Goal: Information Seeking & Learning: Learn about a topic

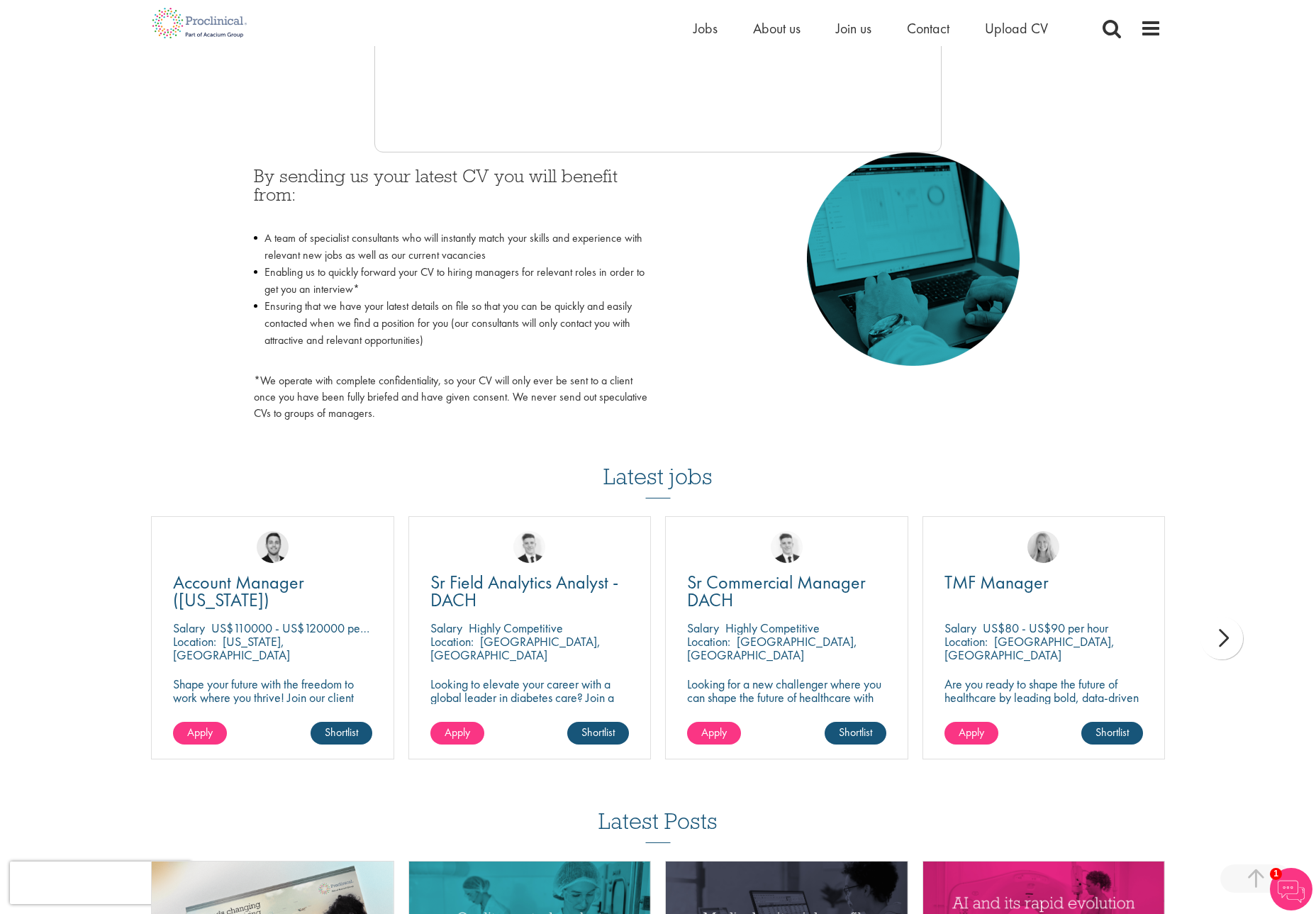
scroll to position [568, 0]
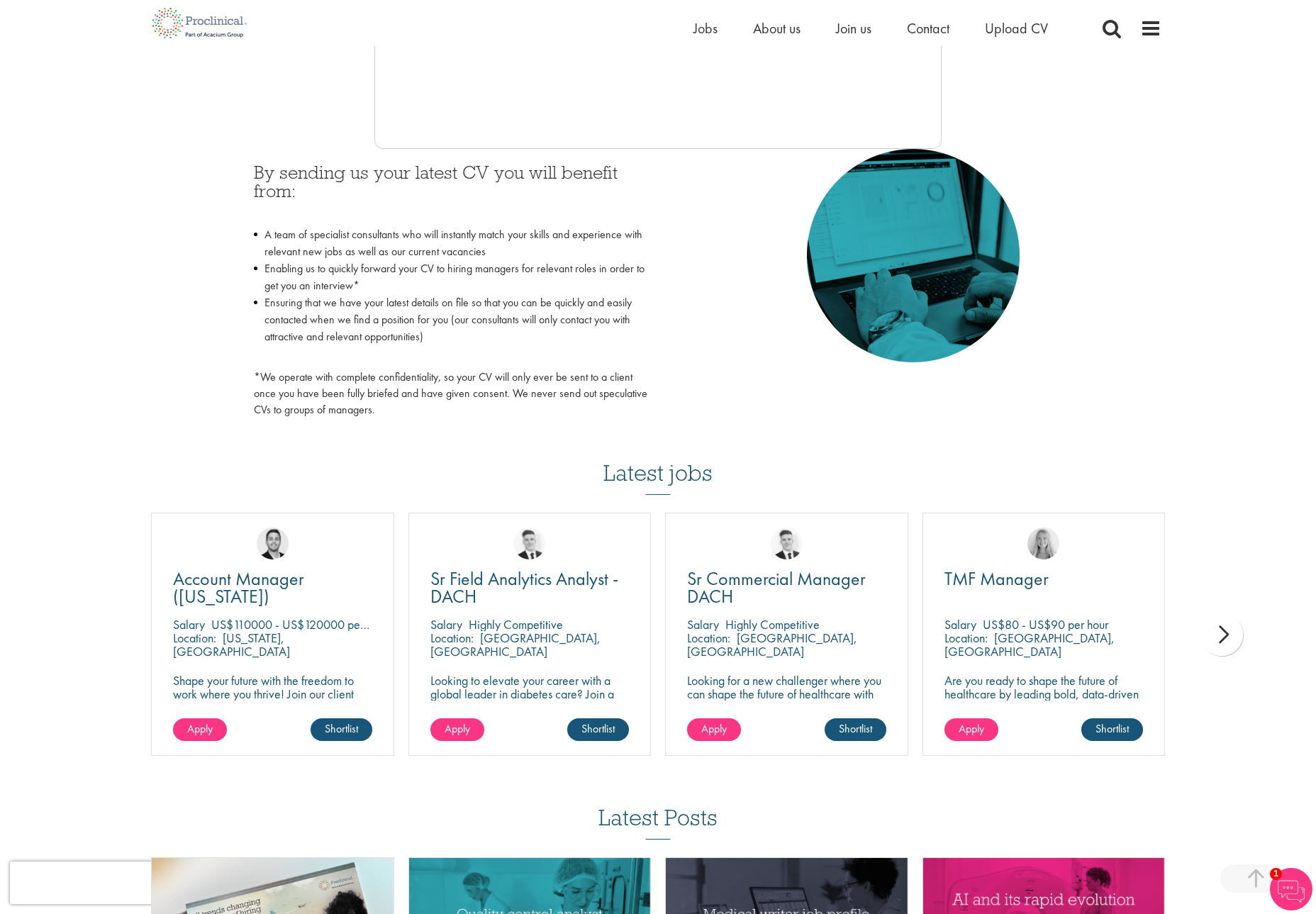
click at [1231, 636] on div "next" at bounding box center [1221, 634] width 43 height 43
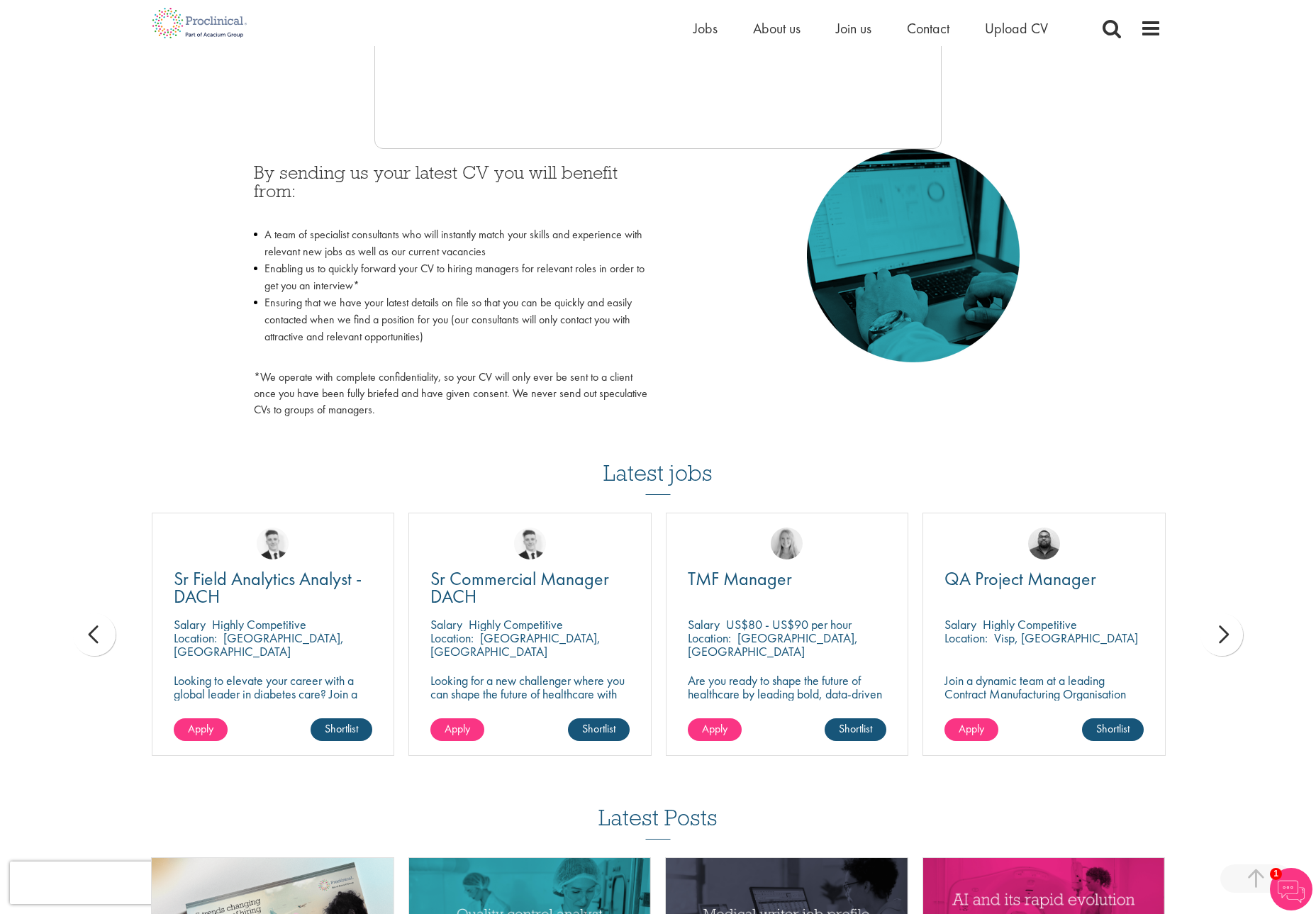
click at [1231, 636] on div "next" at bounding box center [1221, 634] width 43 height 43
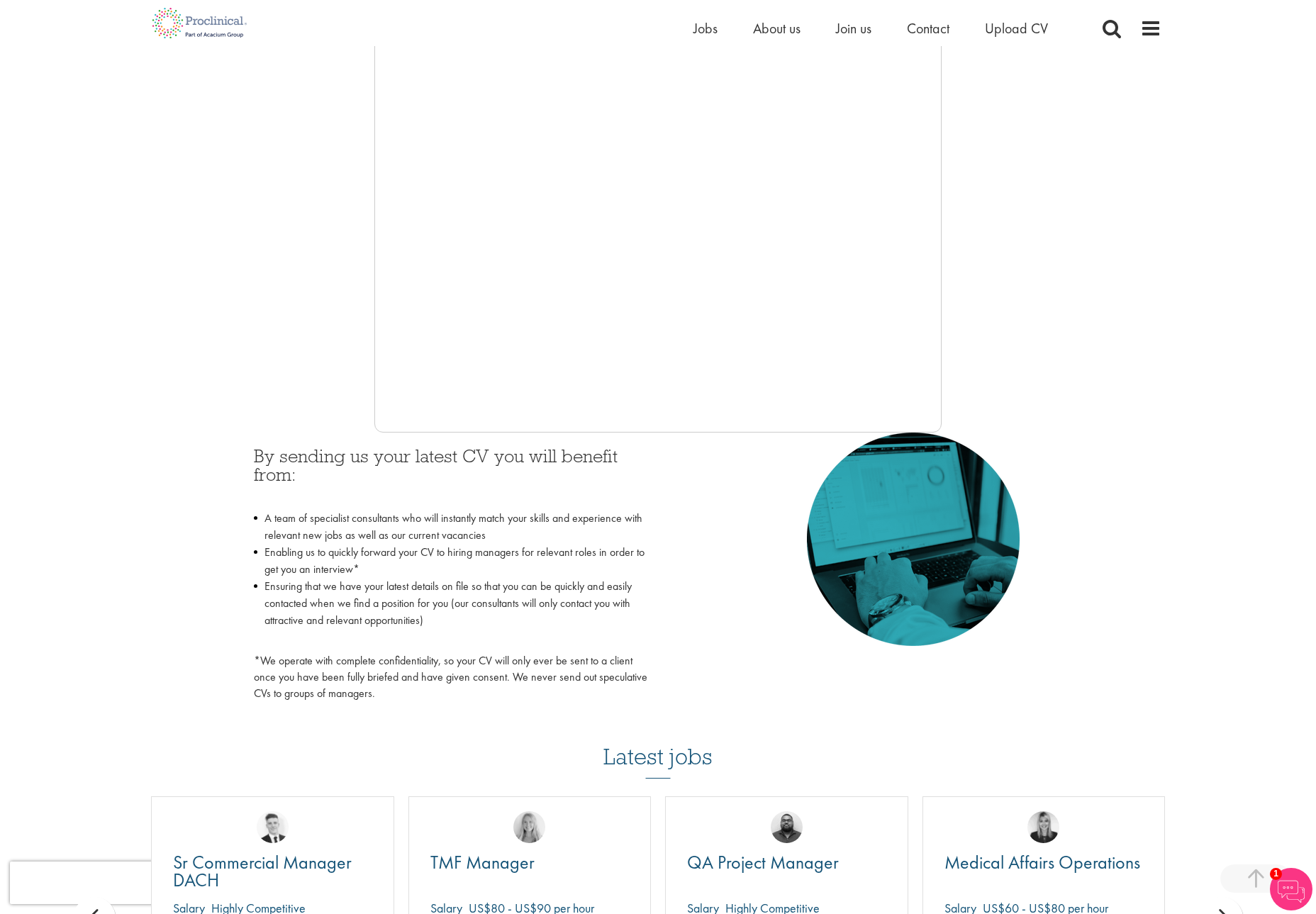
scroll to position [0, 0]
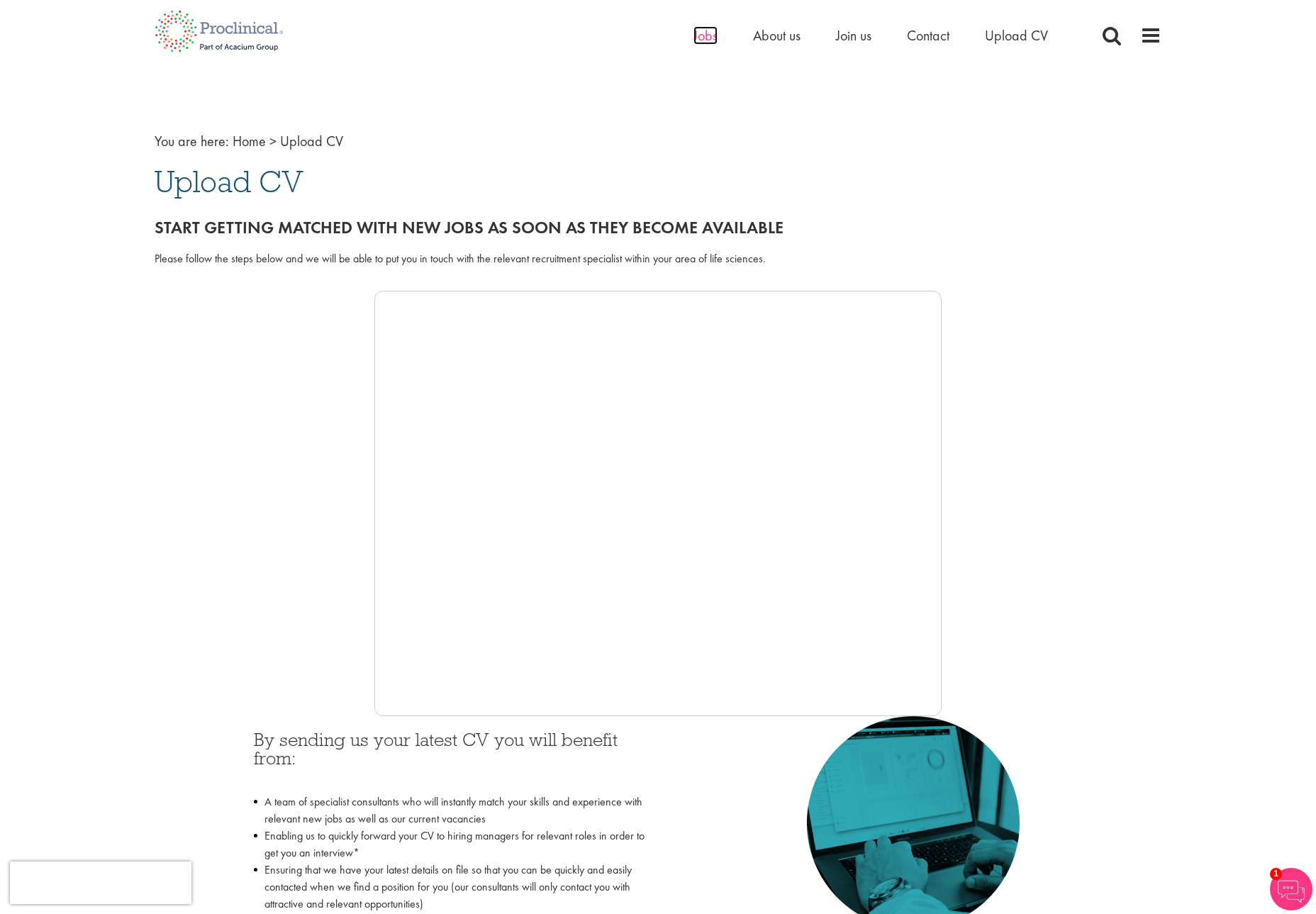
click at [703, 39] on span "Jobs" at bounding box center [705, 35] width 24 height 19
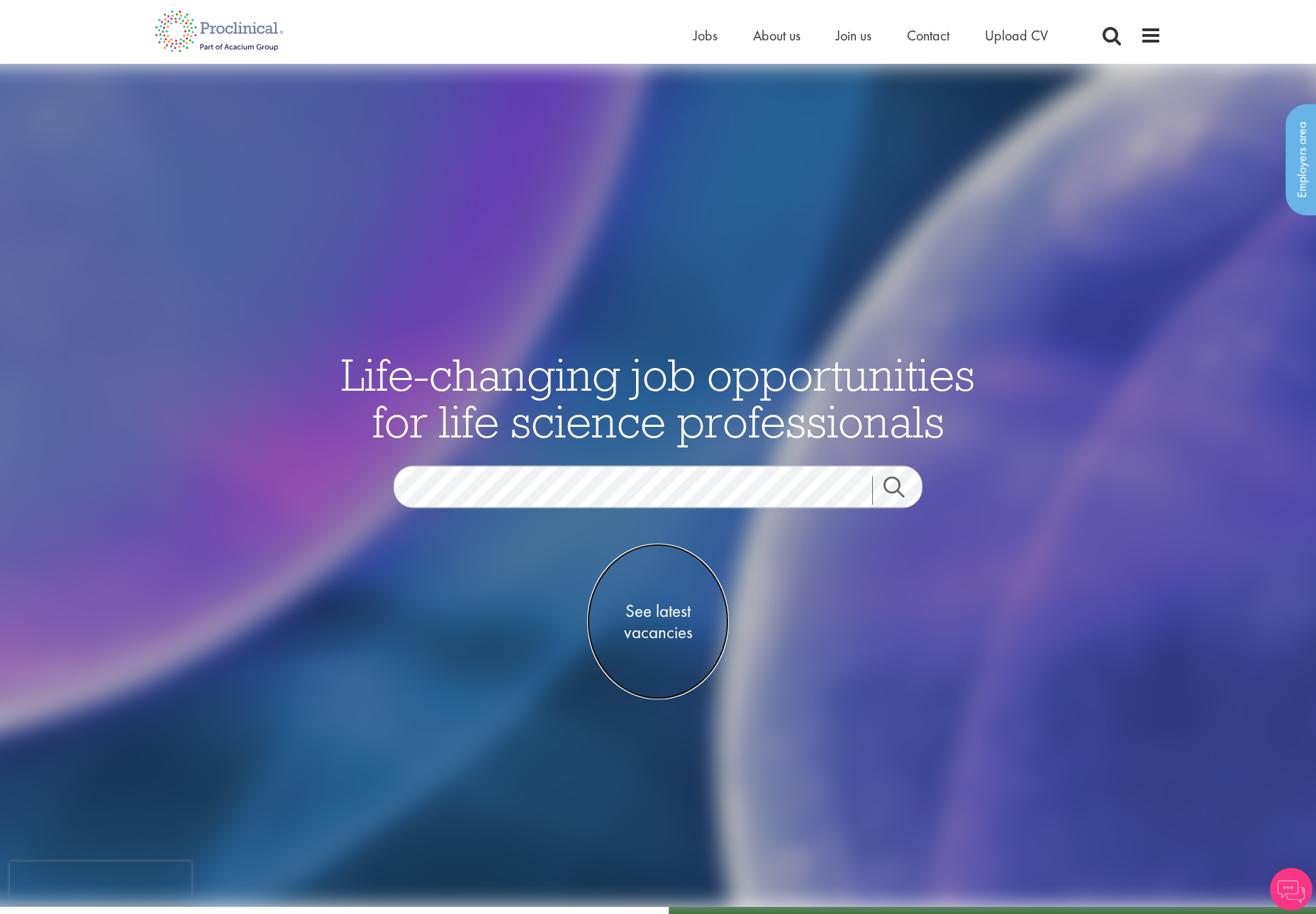
click at [649, 611] on span "See latest vacancies" at bounding box center [658, 622] width 142 height 43
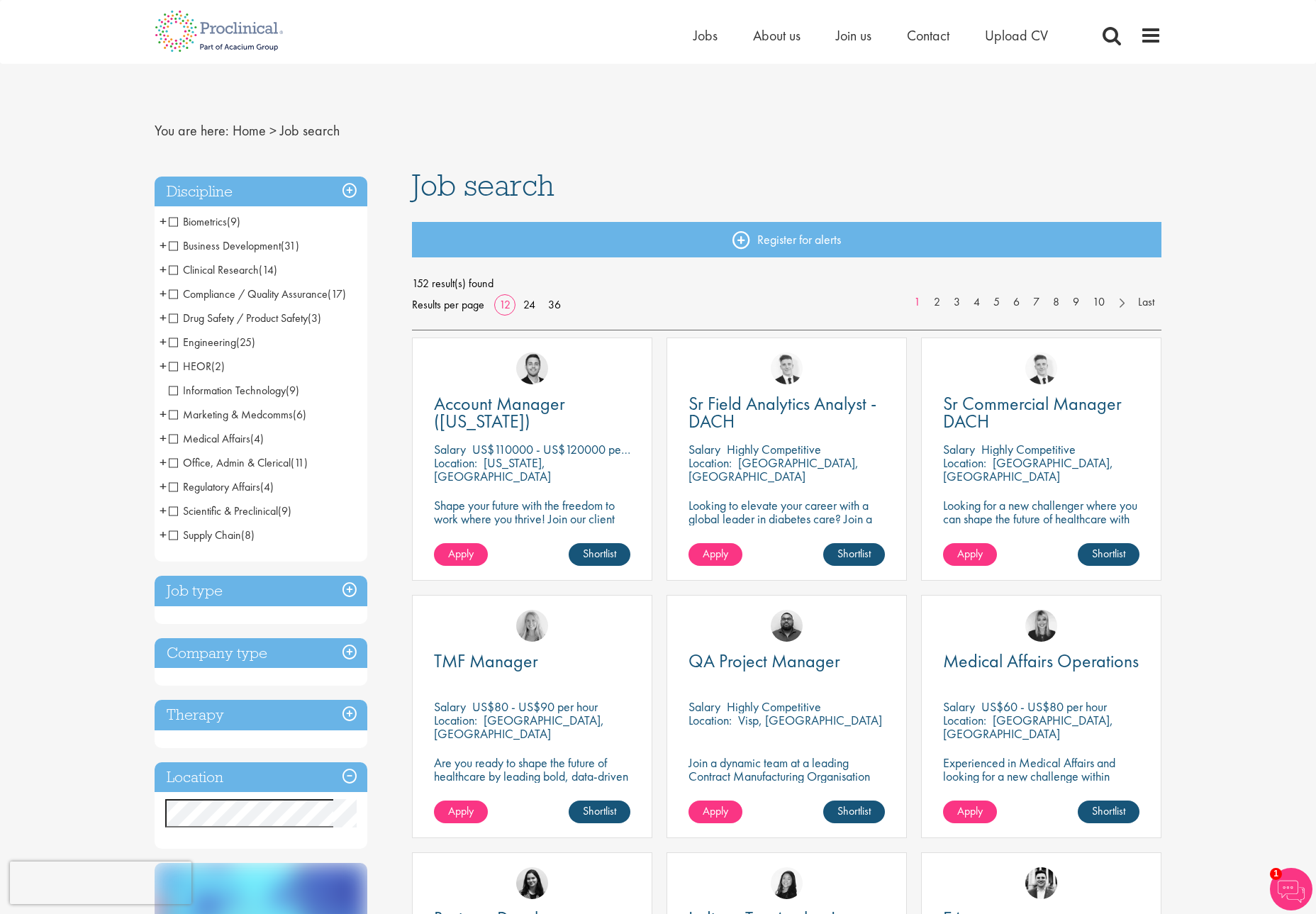
click at [174, 392] on span "Information Technology" at bounding box center [227, 390] width 117 height 15
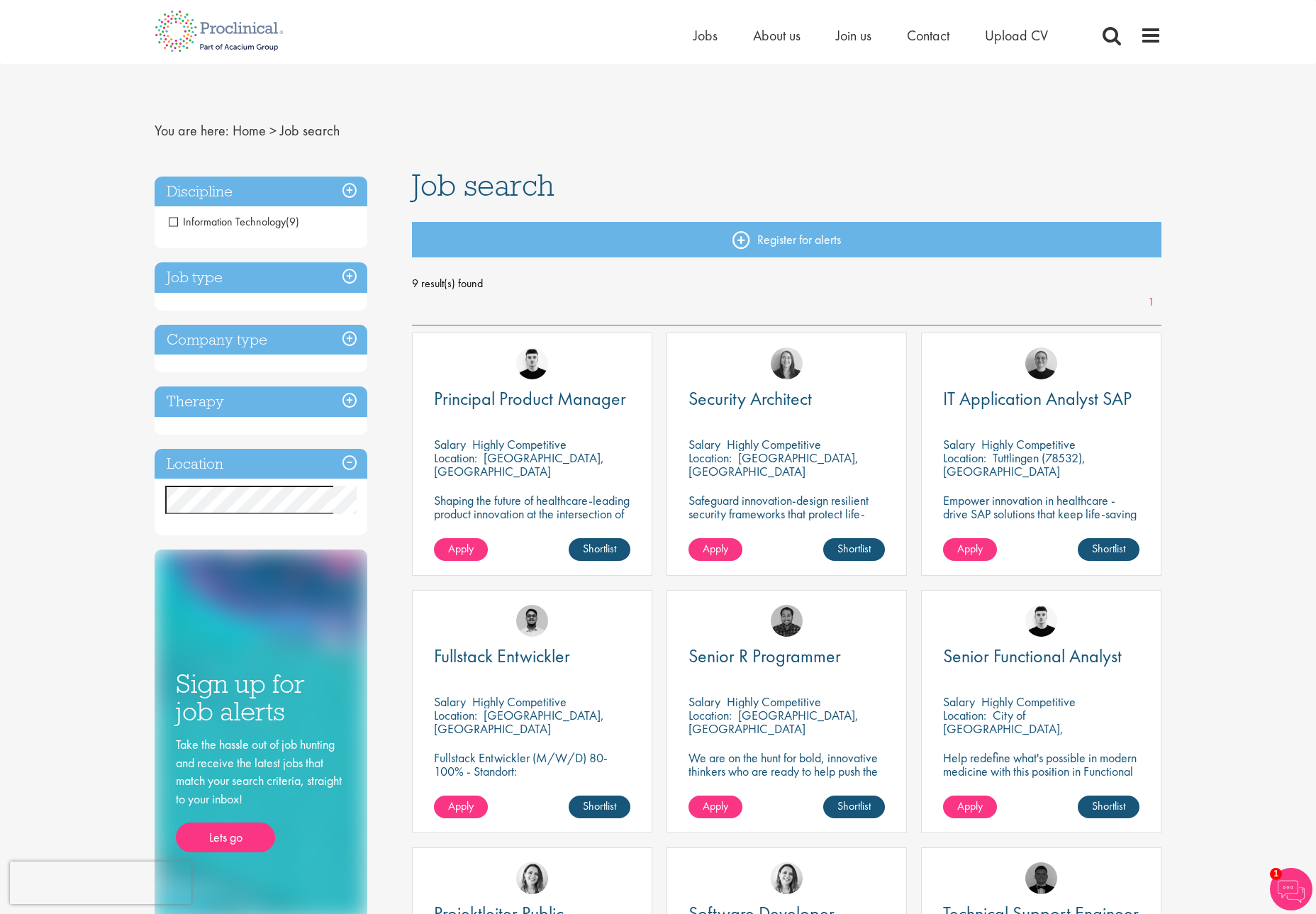
click at [988, 450] on p "Highly Competitive" at bounding box center [1028, 444] width 94 height 16
click at [960, 403] on span "IT Application Analyst SAP" at bounding box center [1037, 399] width 188 height 24
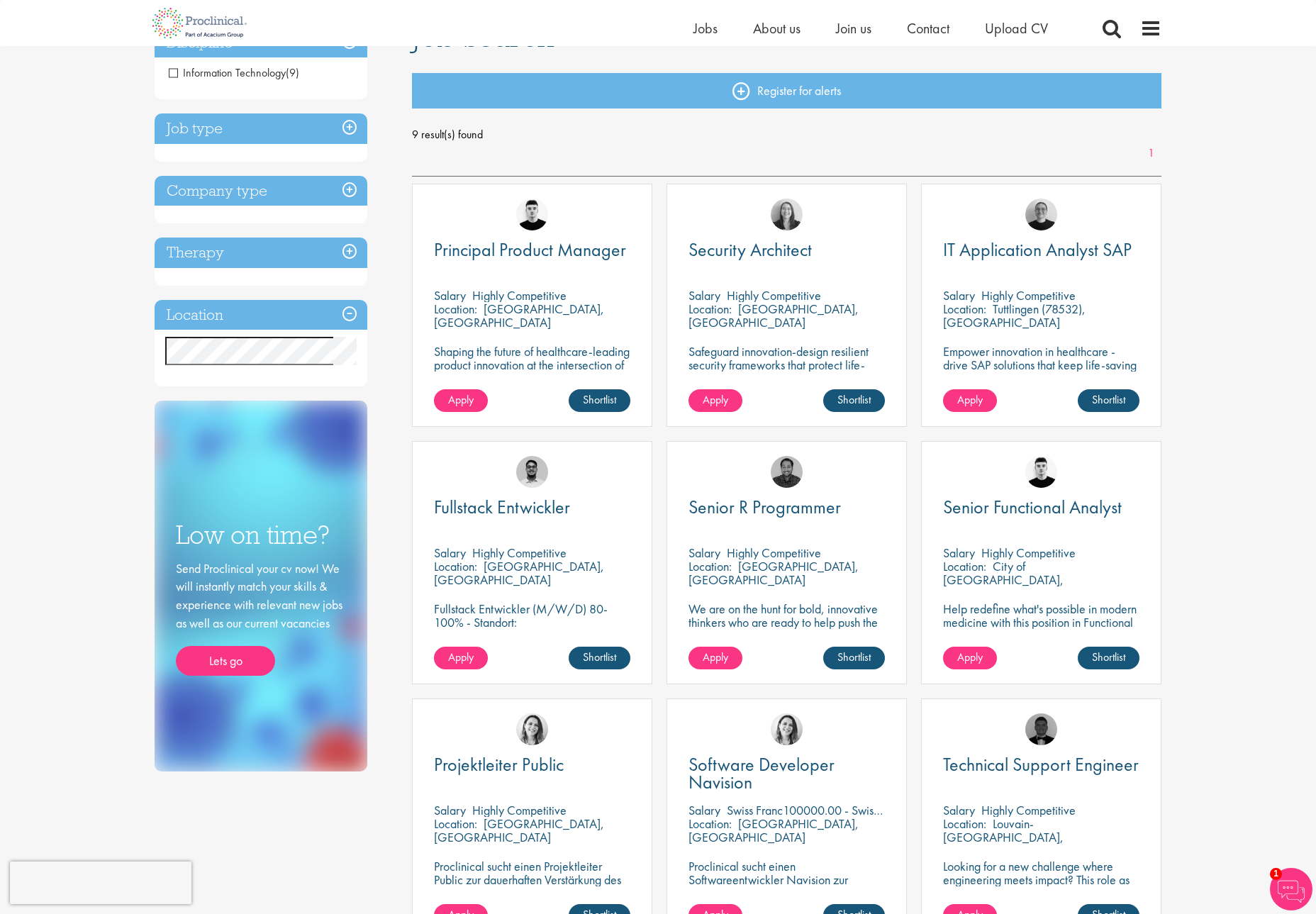
scroll to position [142, 0]
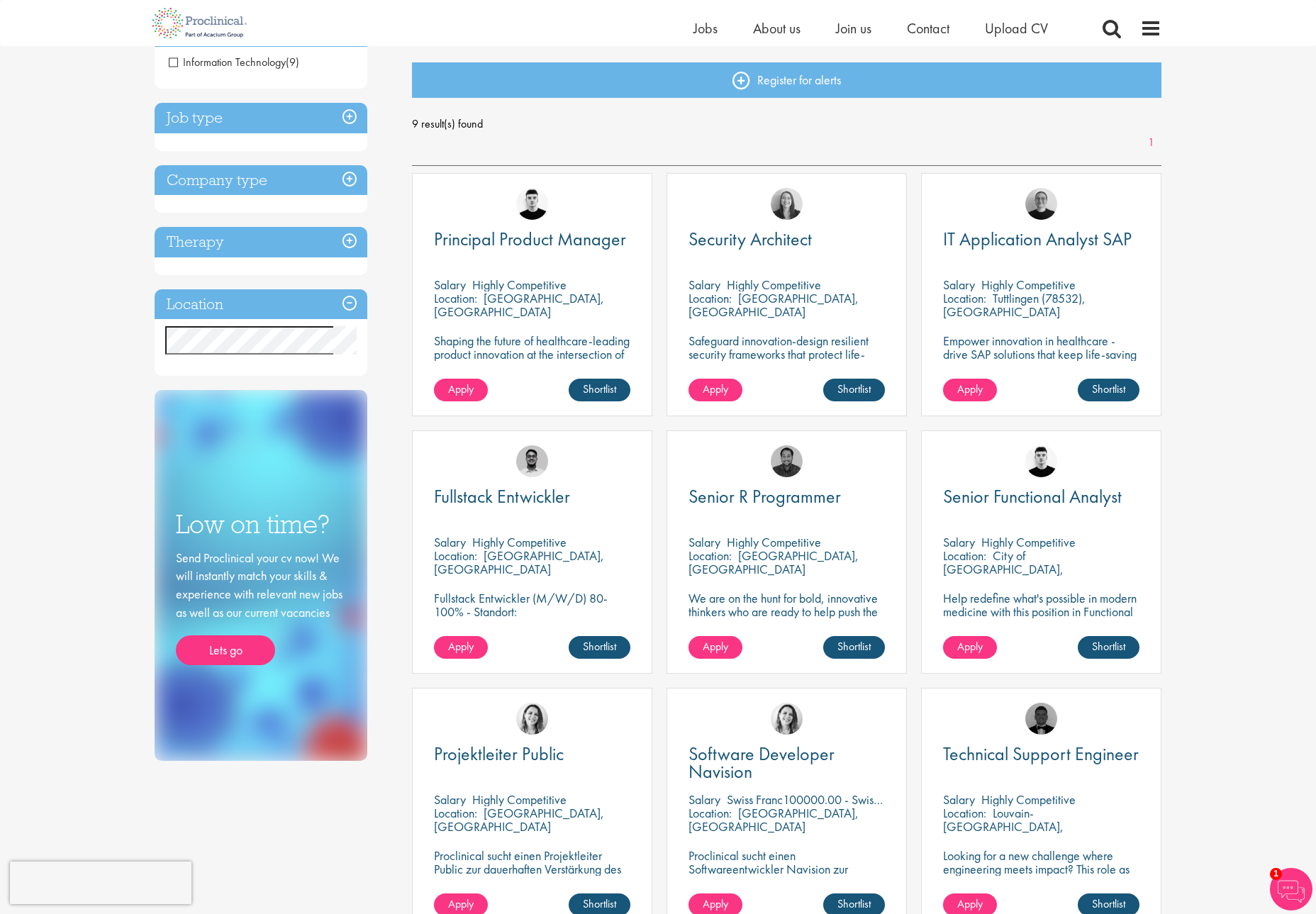
click at [347, 176] on h3 "Company type" at bounding box center [261, 180] width 212 height 31
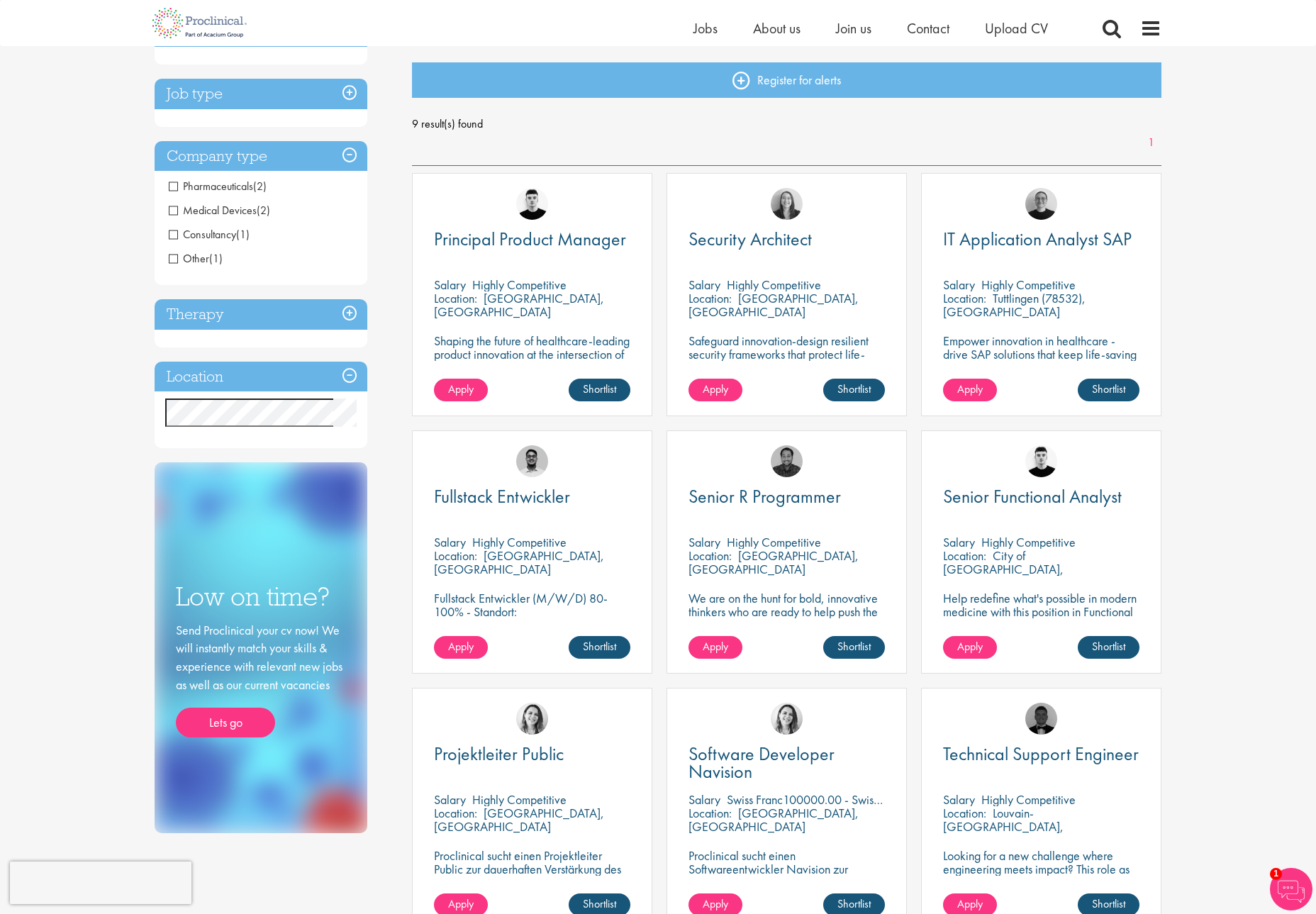
click at [350, 105] on h3 "Job type" at bounding box center [261, 93] width 212 height 31
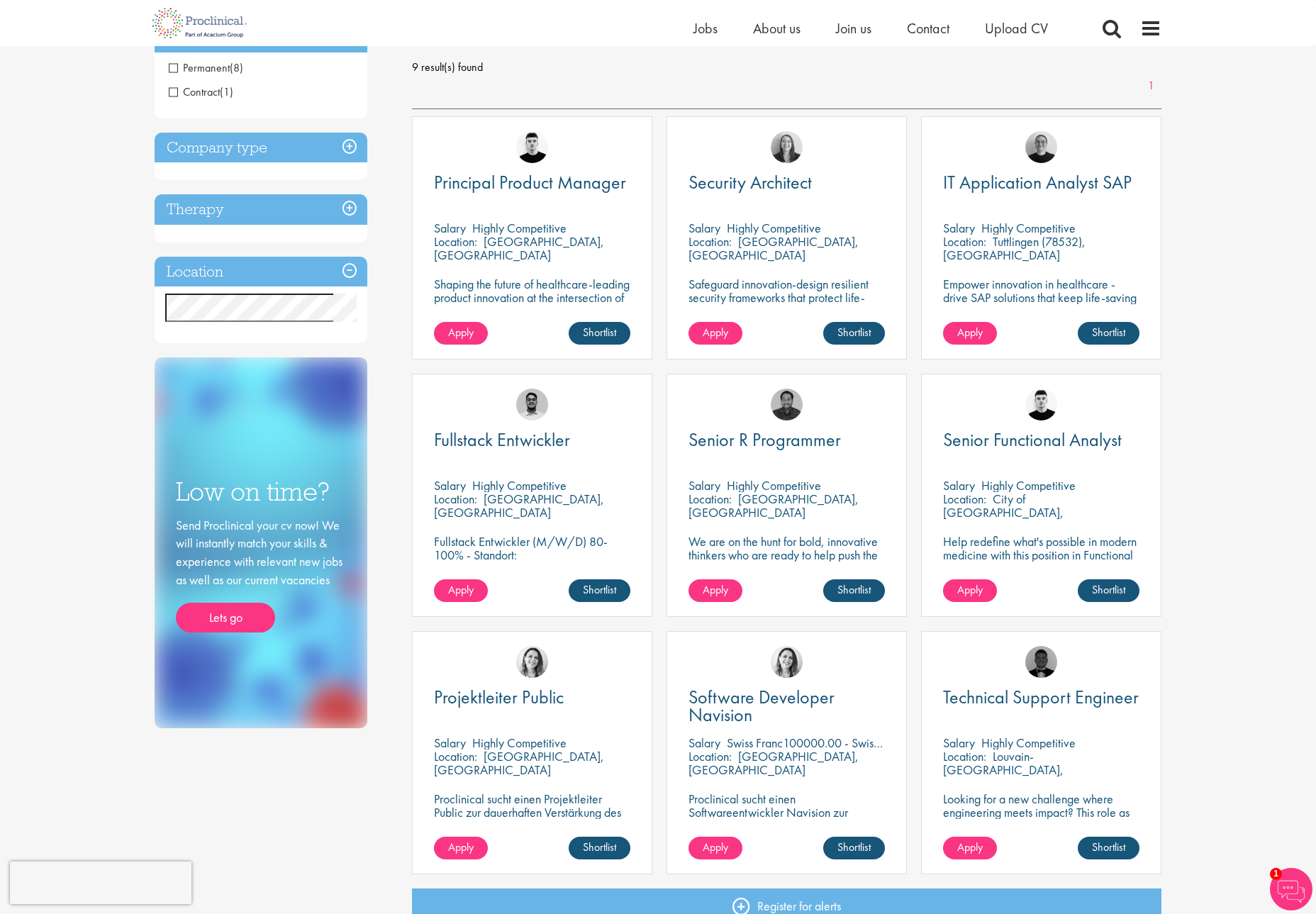
scroll to position [212, 0]
